Goal: Share content: Share content

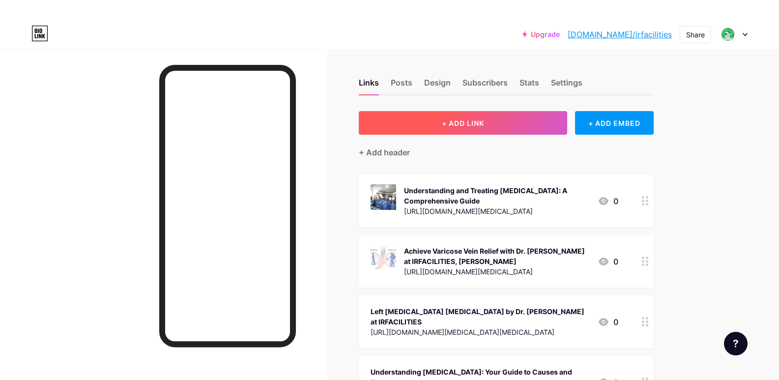
click at [470, 113] on button "+ ADD LINK" at bounding box center [463, 123] width 209 height 24
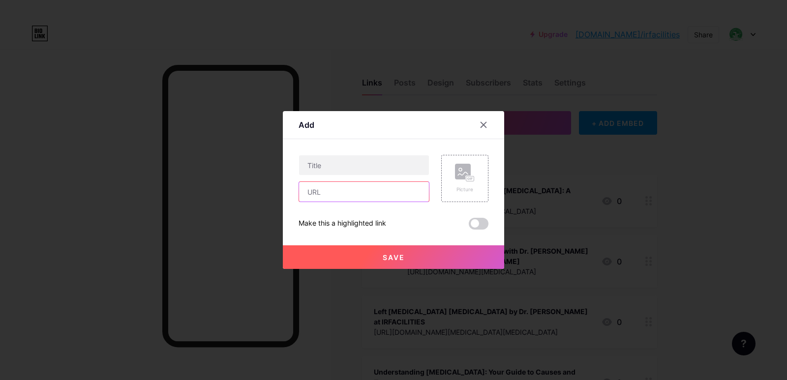
click at [346, 190] on input "text" at bounding box center [364, 192] width 130 height 20
paste input "[URL][DOMAIN_NAME][MEDICAL_DATA]"
type input "[URL][DOMAIN_NAME][MEDICAL_DATA]"
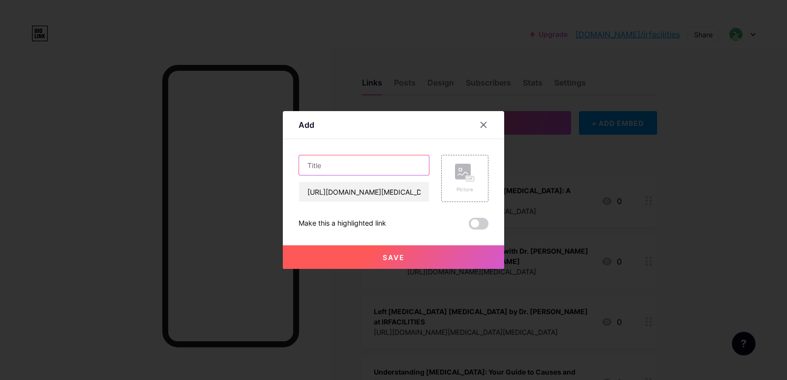
click at [386, 155] on input "text" at bounding box center [364, 165] width 130 height 20
paste input "Seeking a [MEDICAL_DATA] Specialist in [GEOGRAPHIC_DATA]? Your Guide with Dr. […"
type input "Seeking a [MEDICAL_DATA] Specialist in [GEOGRAPHIC_DATA]? Your Guide with Dr. […"
click at [400, 251] on button "Save" at bounding box center [393, 257] width 221 height 24
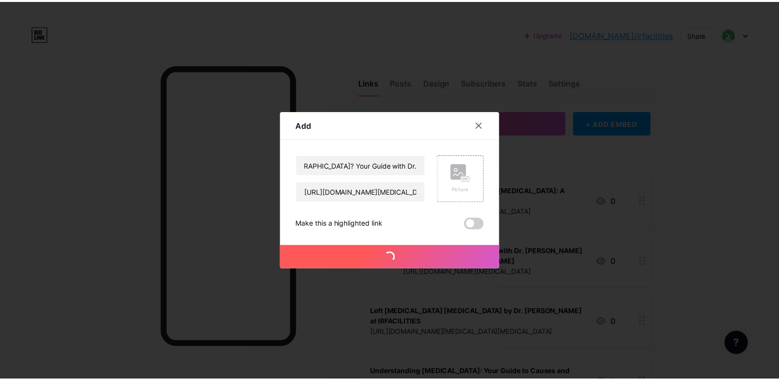
scroll to position [0, 0]
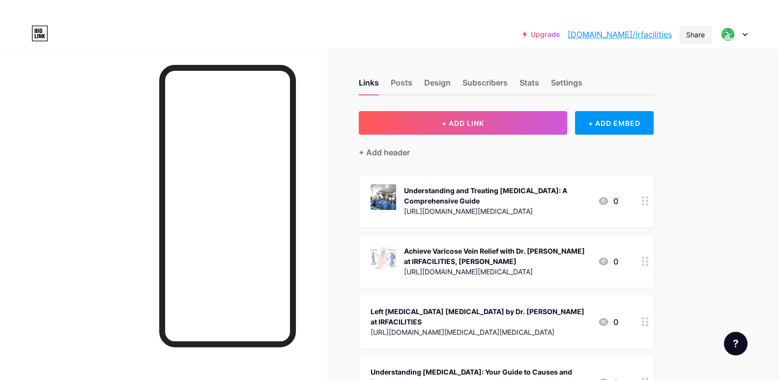
click at [684, 33] on div "Share" at bounding box center [695, 34] width 31 height 17
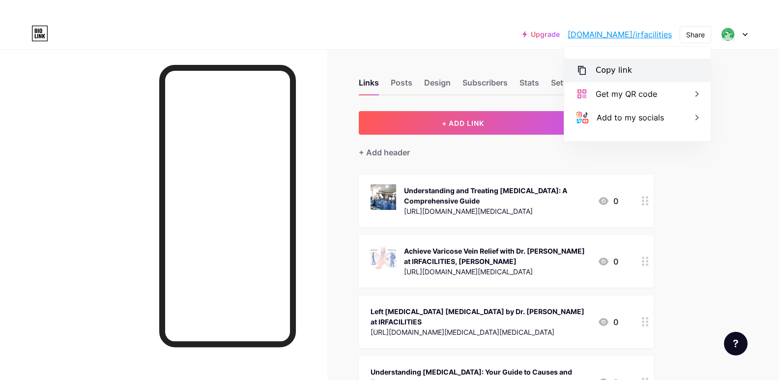
click at [630, 70] on div "Copy link" at bounding box center [638, 71] width 147 height 24
